Goal: Find specific page/section: Find specific page/section

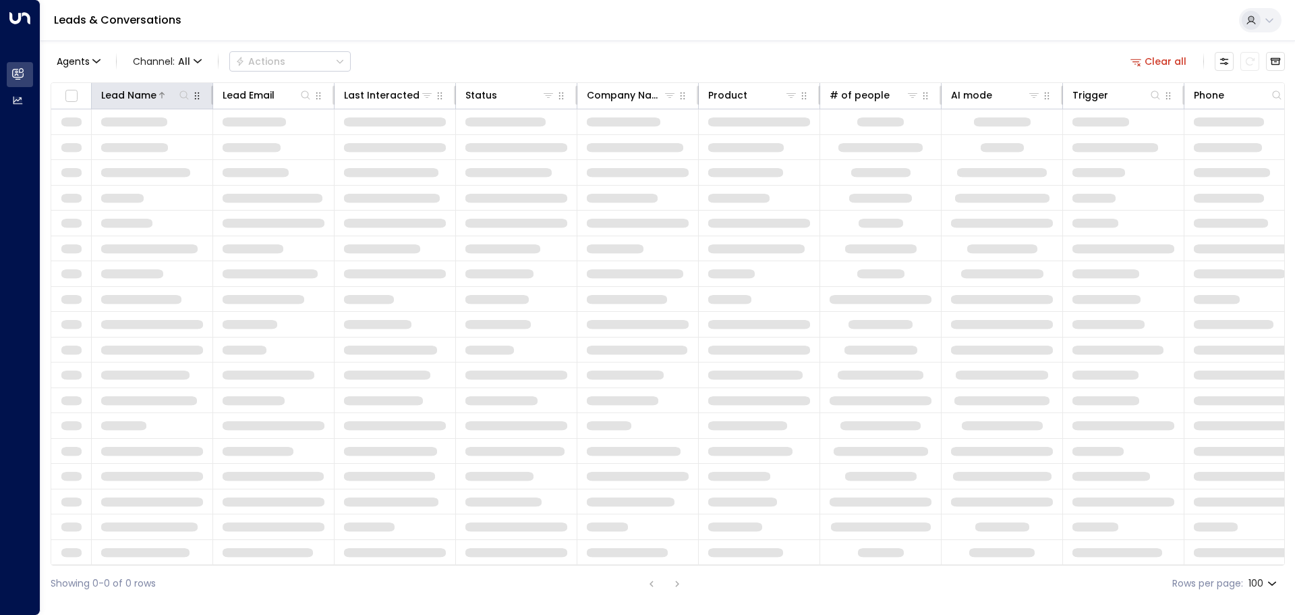
click at [134, 96] on div "Lead Name" at bounding box center [128, 95] width 55 height 16
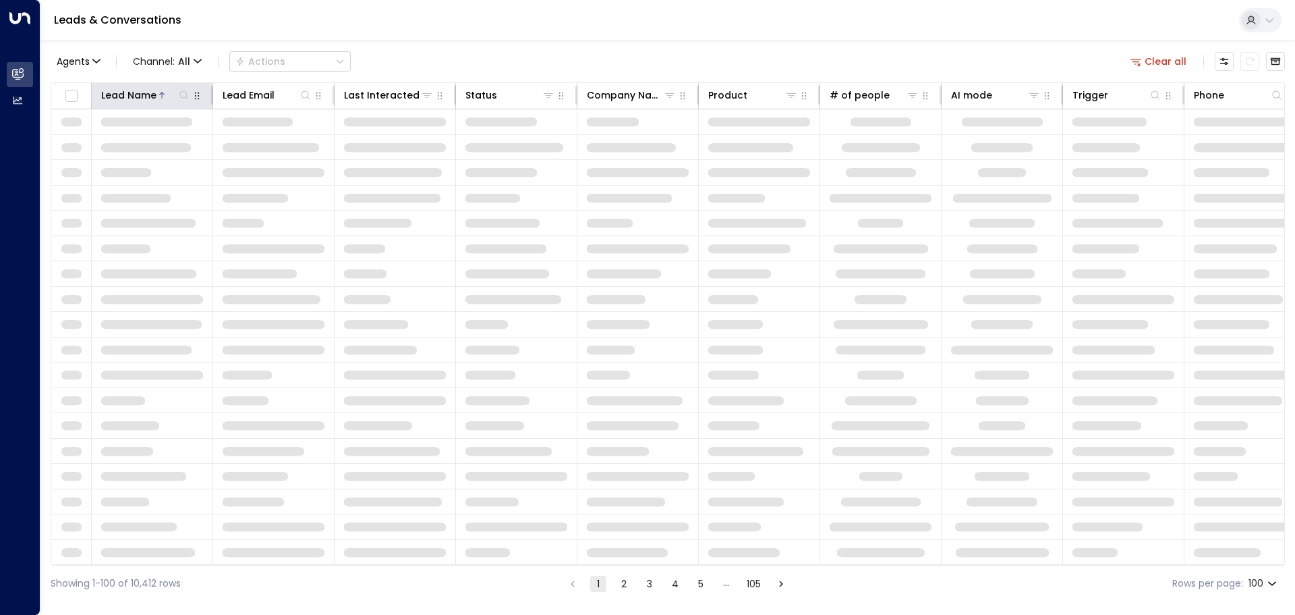
click at [183, 94] on icon at bounding box center [184, 95] width 11 height 11
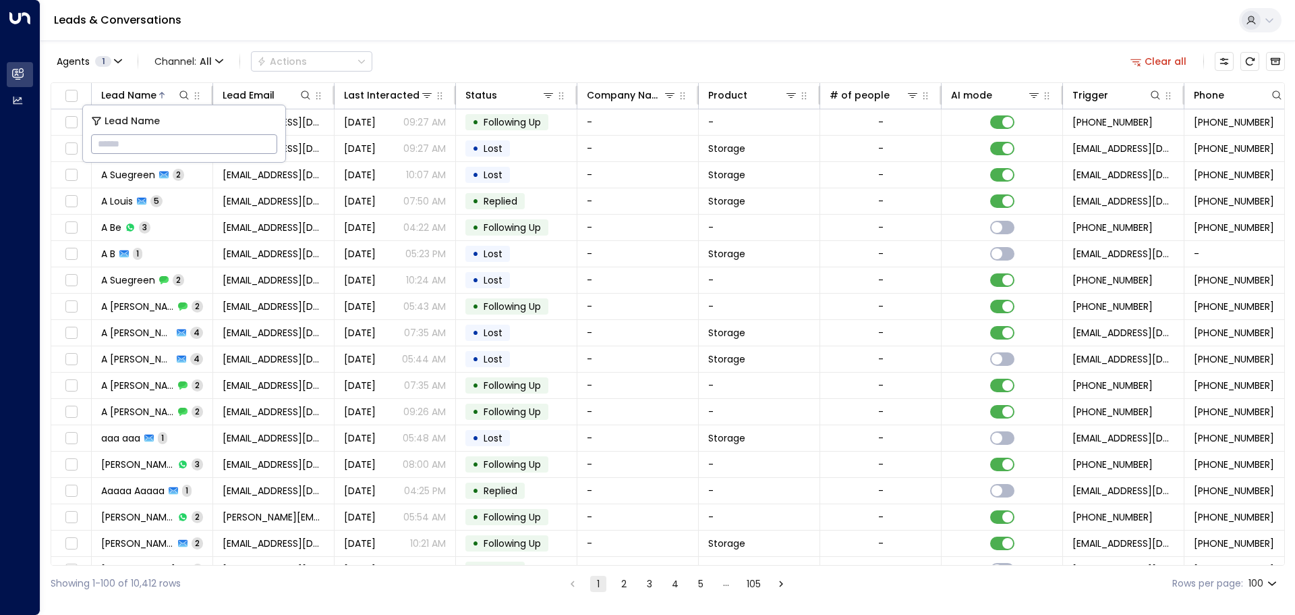
click at [125, 141] on input "text" at bounding box center [184, 144] width 186 height 25
type input "*****"
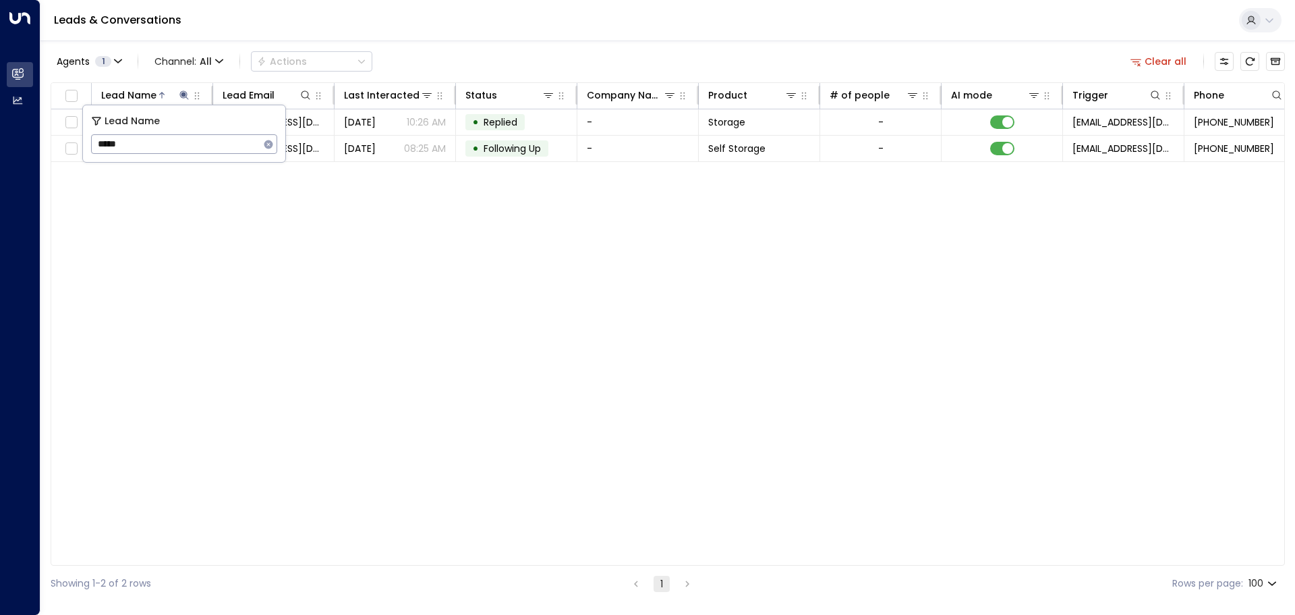
click at [272, 177] on div "Lead Name Lead Email Last Interacted Status Company Name Product # of people AI…" at bounding box center [668, 323] width 1235 height 483
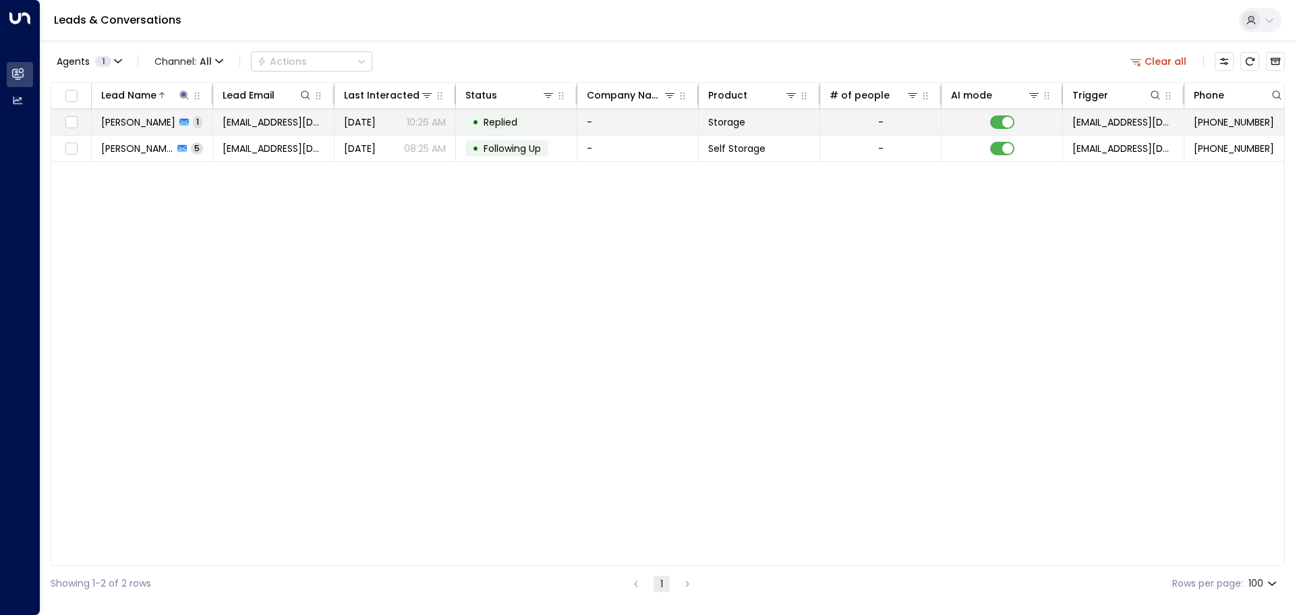
click at [197, 124] on td "[PERSON_NAME] 1" at bounding box center [152, 122] width 121 height 26
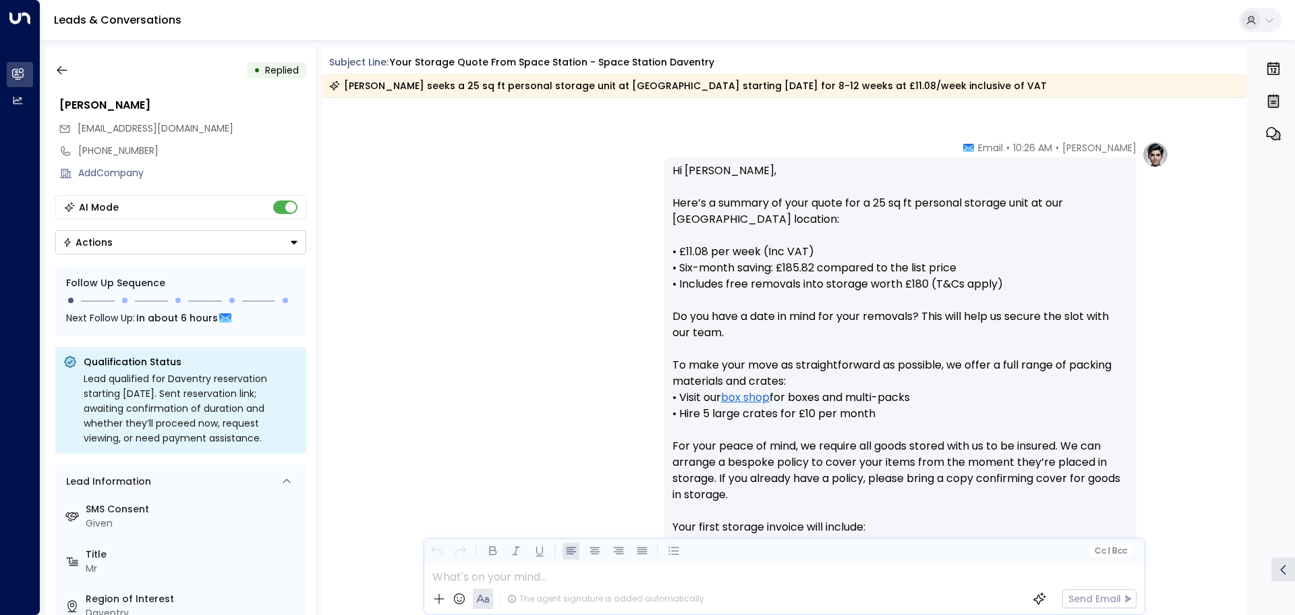
scroll to position [447, 0]
